Goal: Task Accomplishment & Management: Use online tool/utility

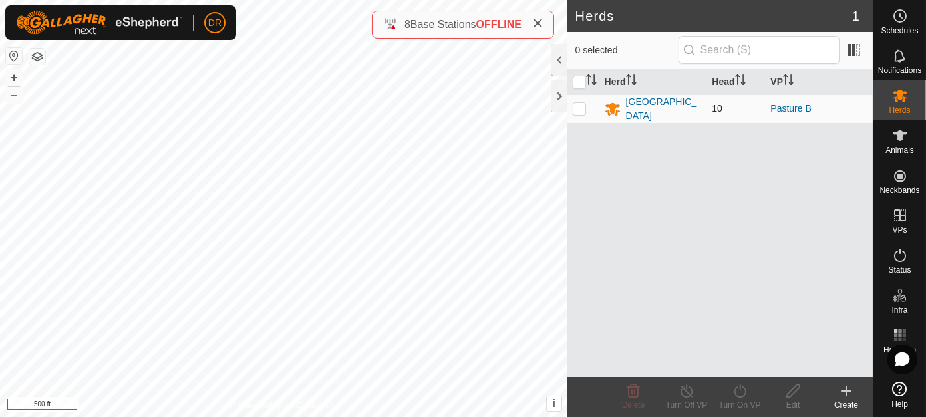
click at [634, 100] on div "[GEOGRAPHIC_DATA]" at bounding box center [664, 109] width 76 height 28
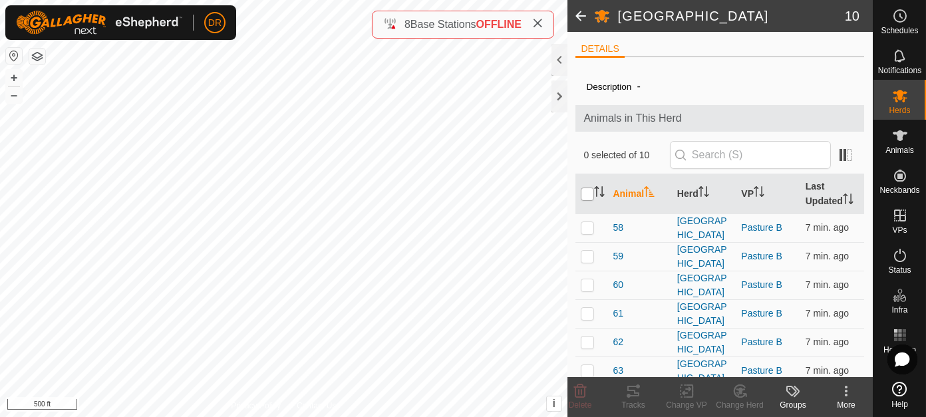
click at [588, 194] on input "checkbox" at bounding box center [587, 194] width 13 height 13
checkbox input "true"
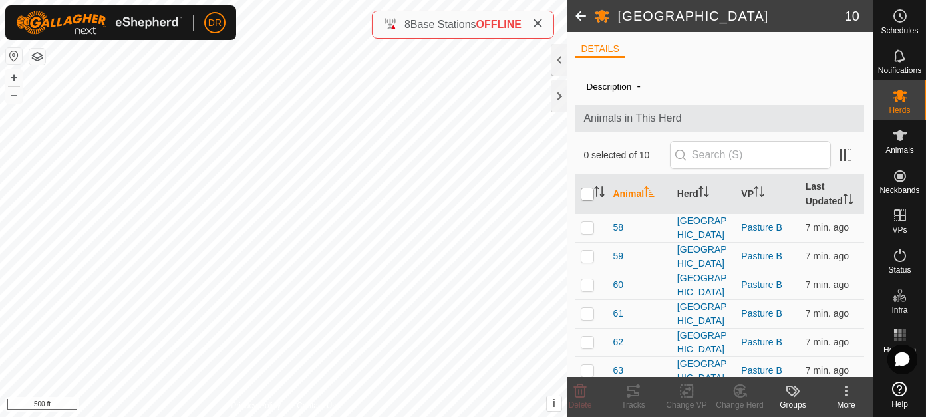
checkbox input "true"
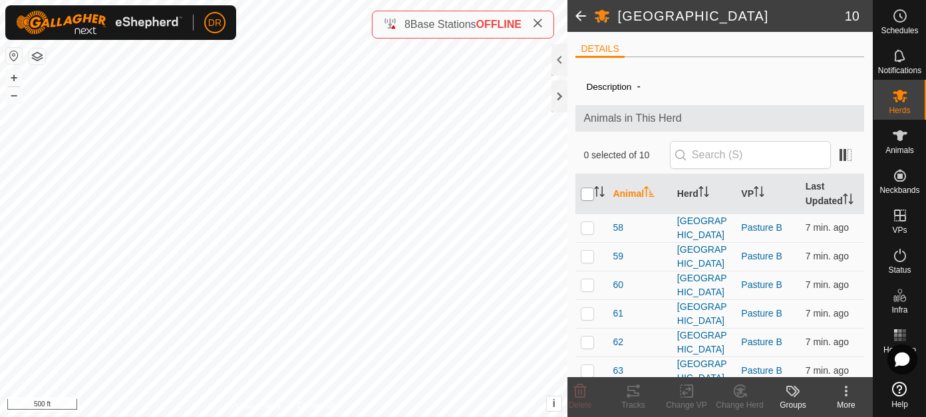
checkbox input "true"
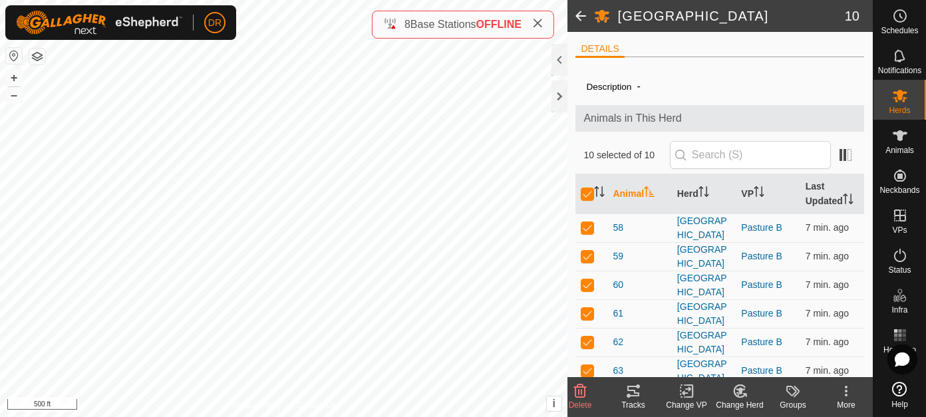
click at [633, 397] on icon at bounding box center [634, 391] width 12 height 11
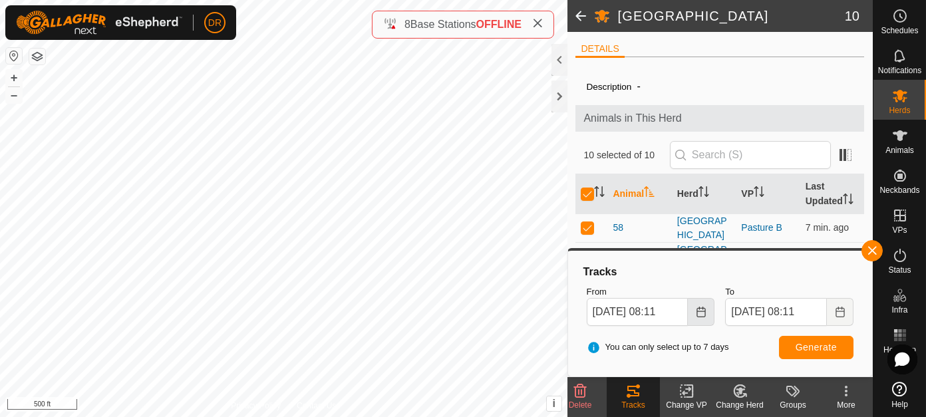
click at [699, 313] on icon "Choose Date" at bounding box center [701, 312] width 11 height 11
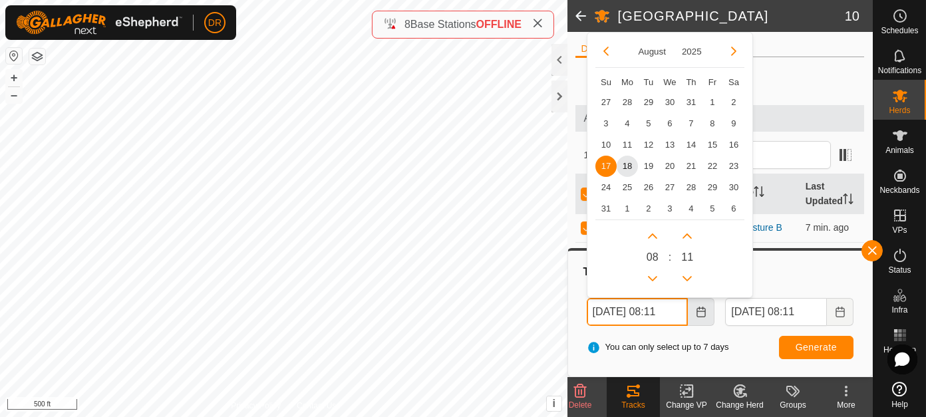
scroll to position [0, 1]
click at [713, 142] on span "15" at bounding box center [712, 144] width 21 height 21
type input "[DATE] 08:11"
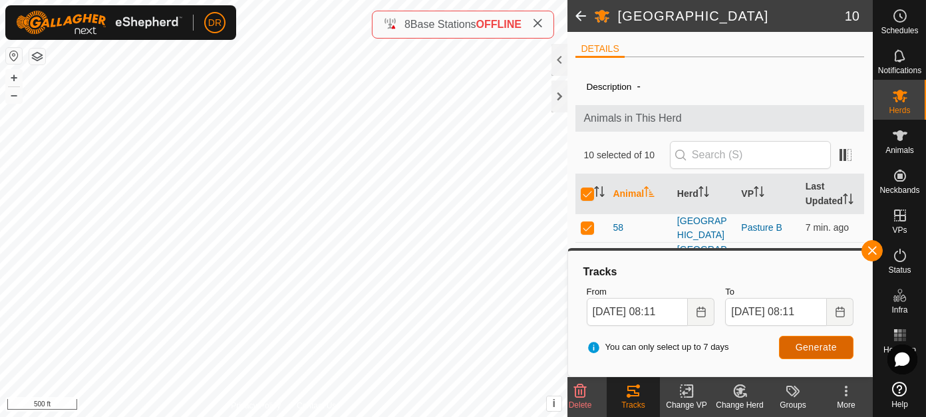
scroll to position [0, 0]
click at [817, 347] on span "Generate" at bounding box center [816, 347] width 41 height 11
